Goal: Use online tool/utility: Utilize a website feature to perform a specific function

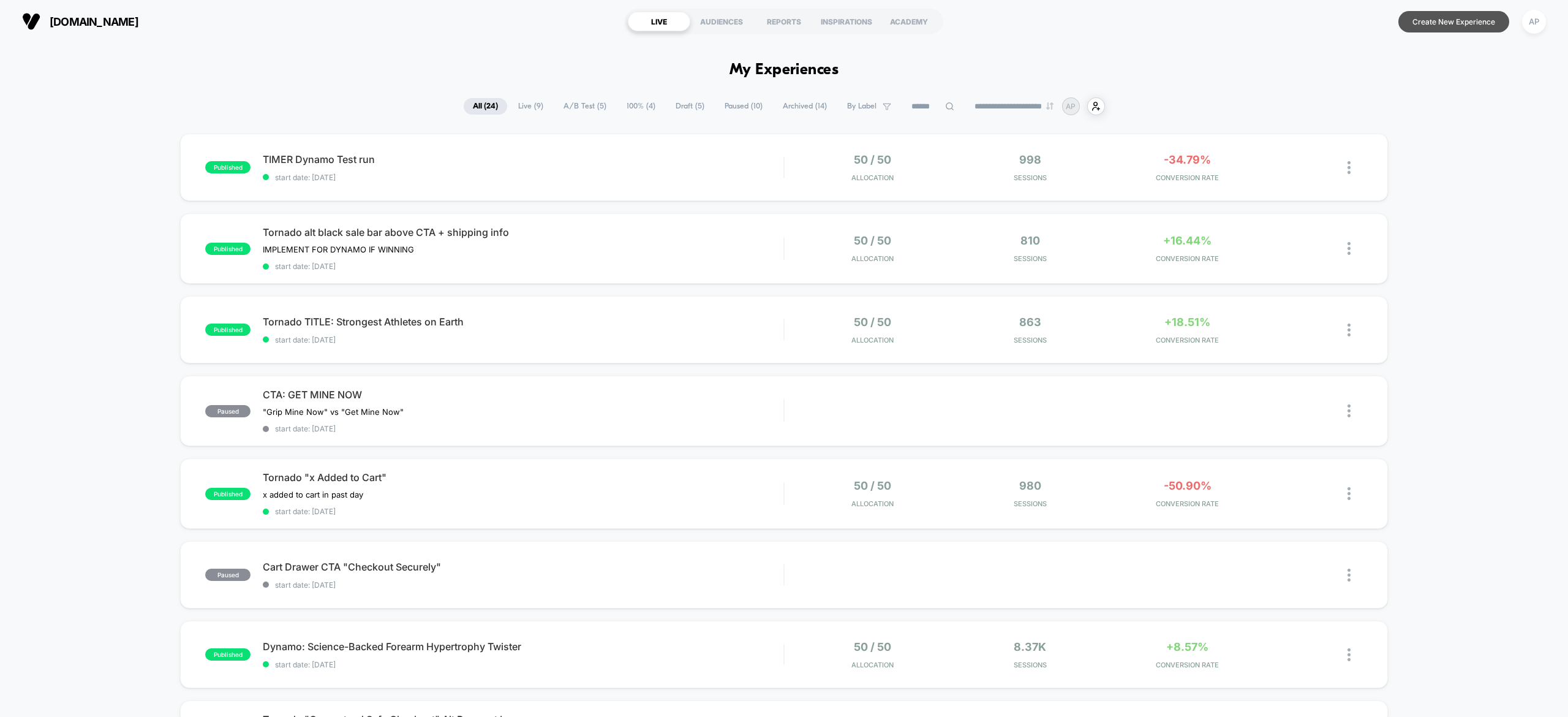
click at [1460, 21] on button "Create New Experience" at bounding box center [1453, 22] width 111 height 21
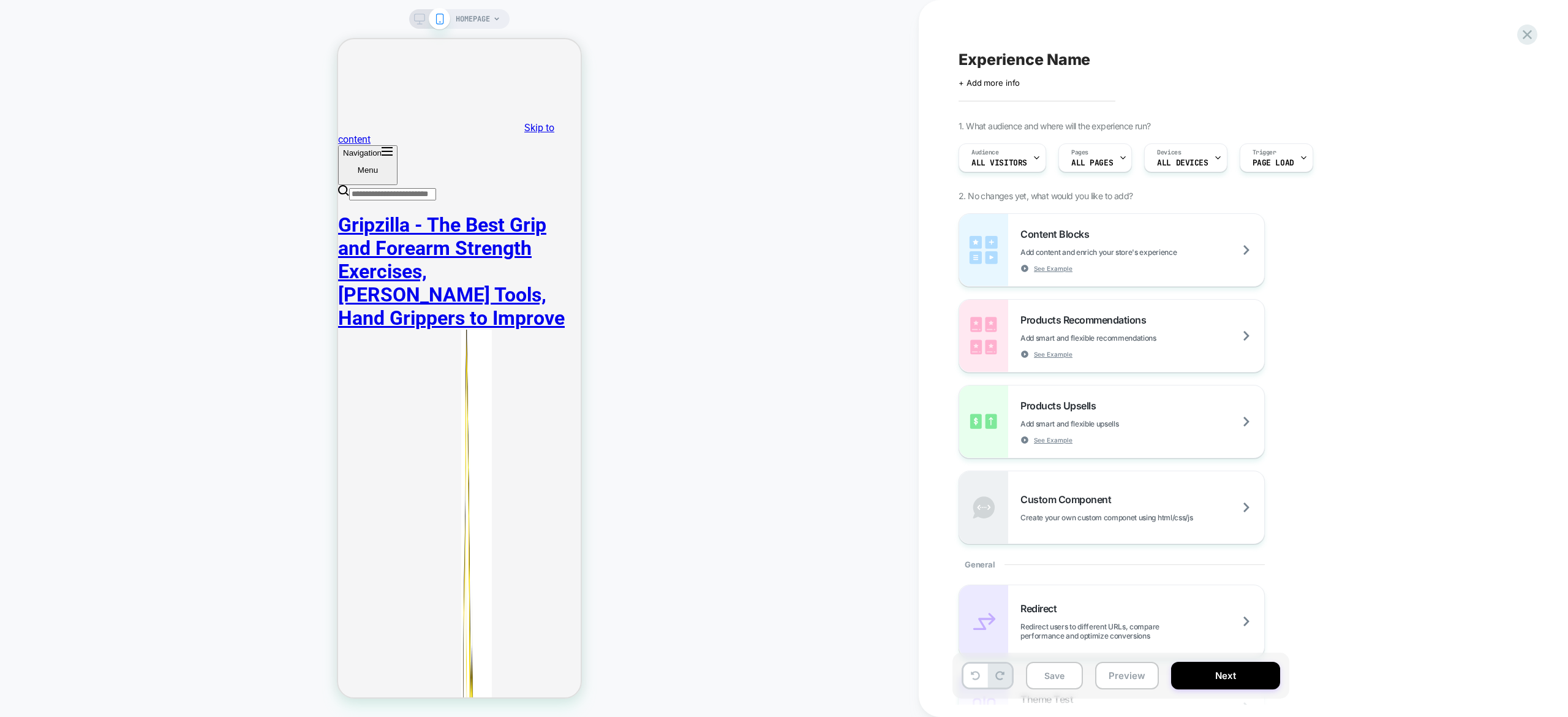
click at [483, 19] on span "HOMEPAGE" at bounding box center [472, 19] width 34 height 19
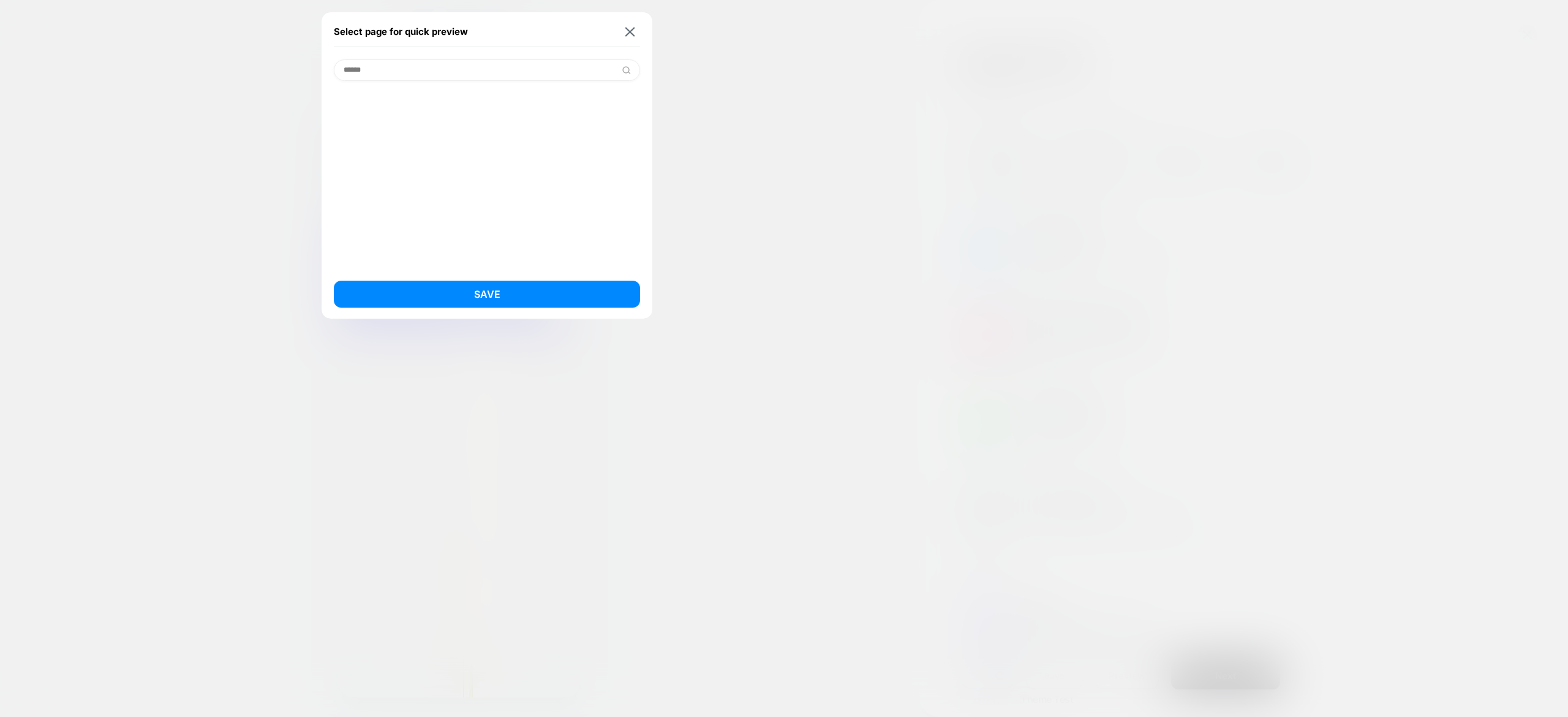
type input "******"
click at [434, 65] on input "******" at bounding box center [486, 70] width 306 height 21
